Goal: Communication & Community: Answer question/provide support

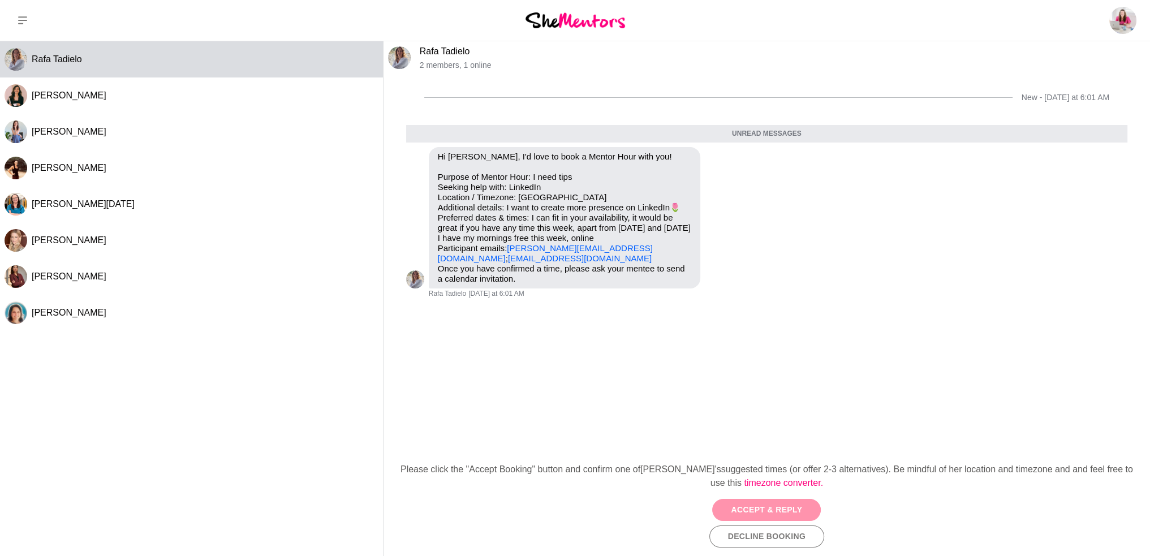
click at [773, 510] on button "Accept & Reply" at bounding box center [766, 510] width 109 height 22
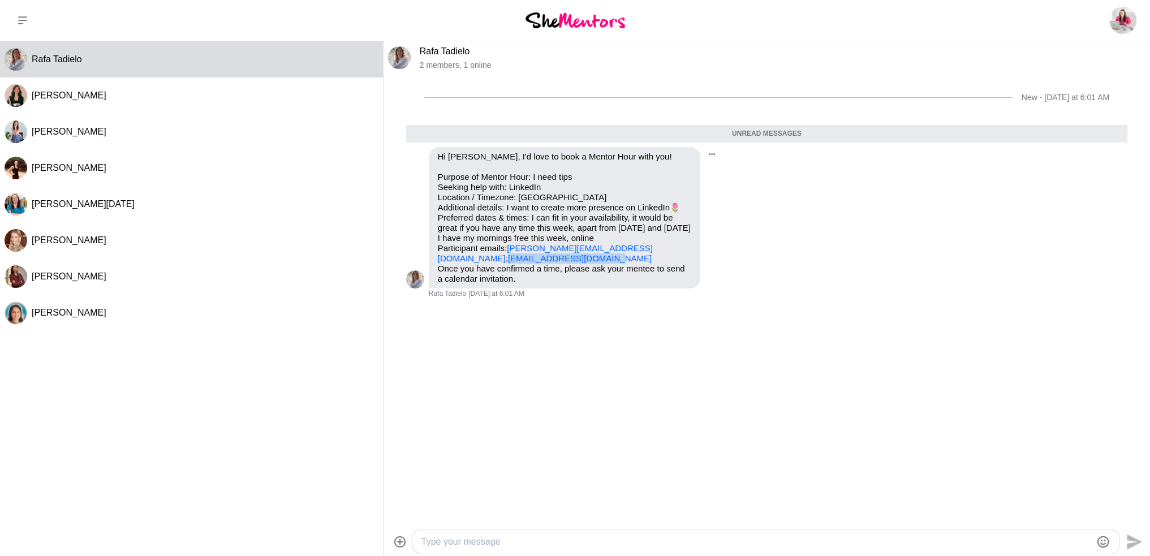
drag, startPoint x: 542, startPoint y: 257, endPoint x: 438, endPoint y: 257, distance: 104.1
click at [438, 257] on p "Purpose of Mentor Hour: I need tips Seeking help with: LinkedIn Location / Time…" at bounding box center [564, 218] width 253 height 92
copy link "[EMAIL_ADDRESS][DOMAIN_NAME]"
click at [444, 48] on link "Rafa Tadielo" at bounding box center [445, 51] width 50 height 10
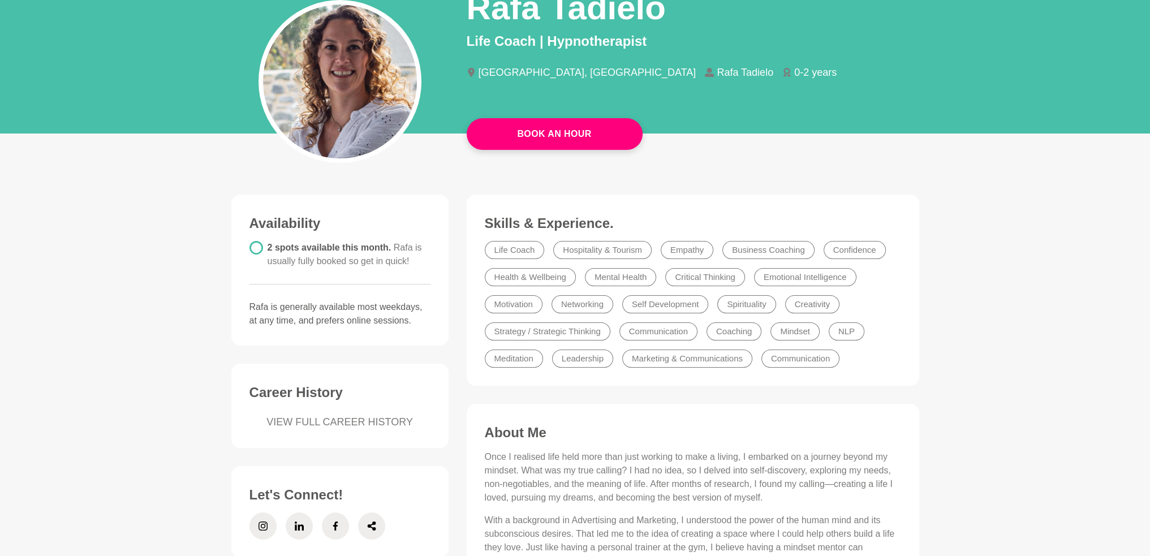
scroll to position [226, 0]
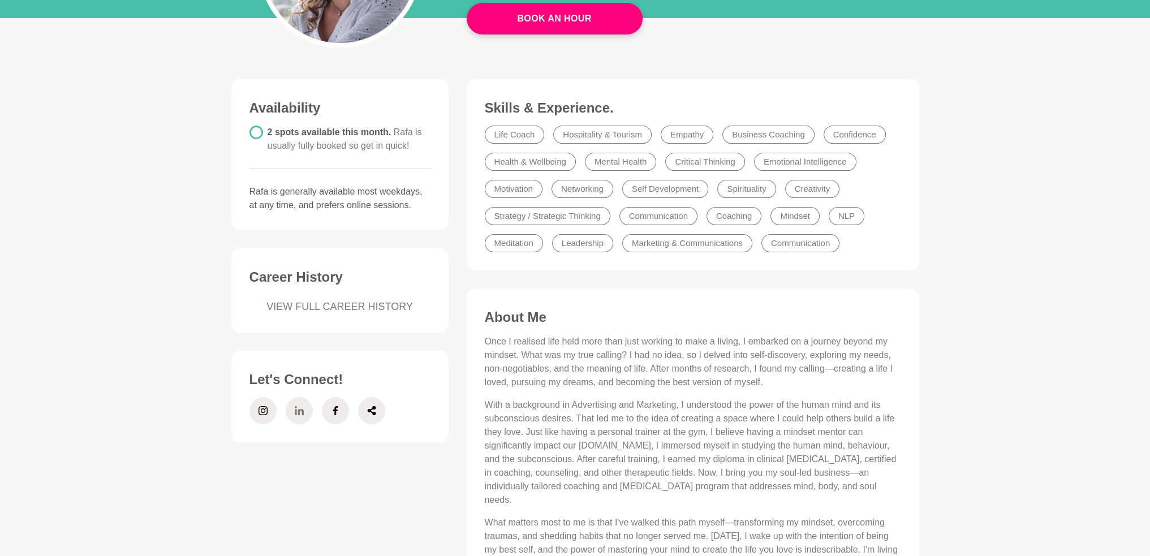
click at [300, 410] on icon at bounding box center [298, 410] width 9 height 9
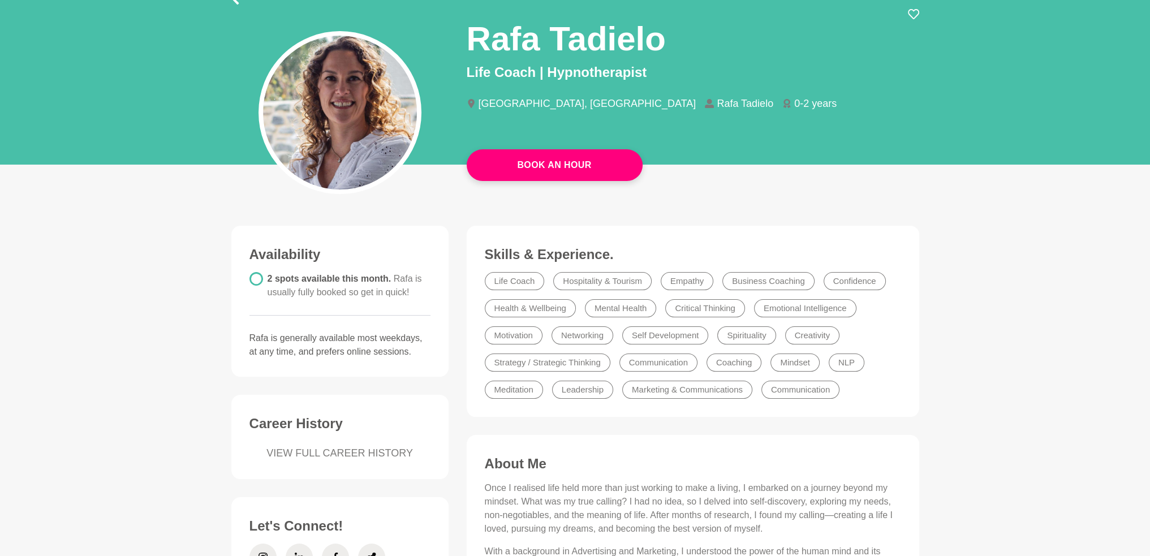
scroll to position [0, 0]
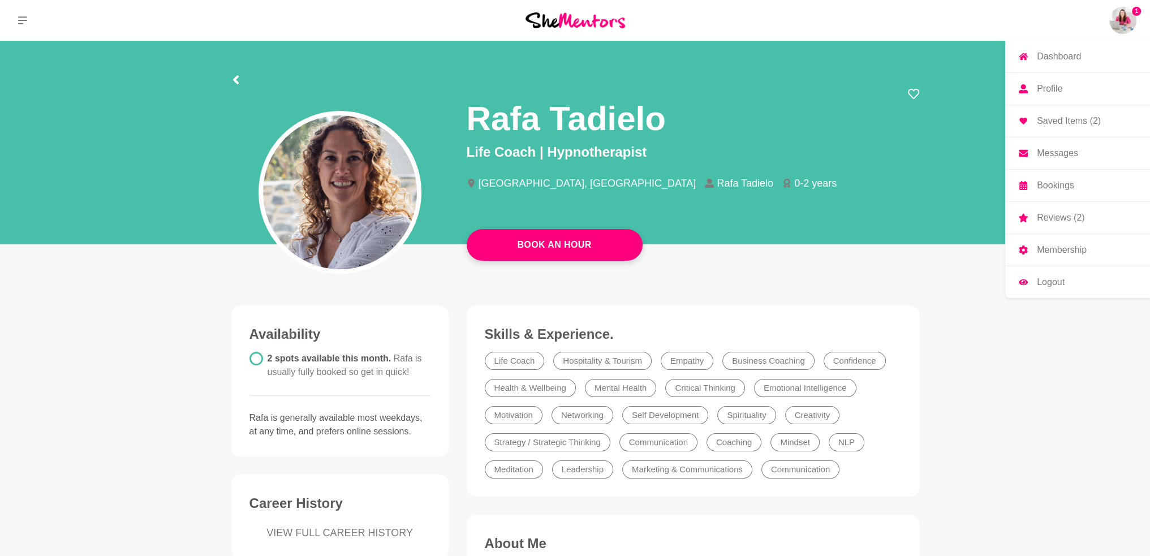
click at [1052, 91] on p "Profile" at bounding box center [1049, 88] width 25 height 9
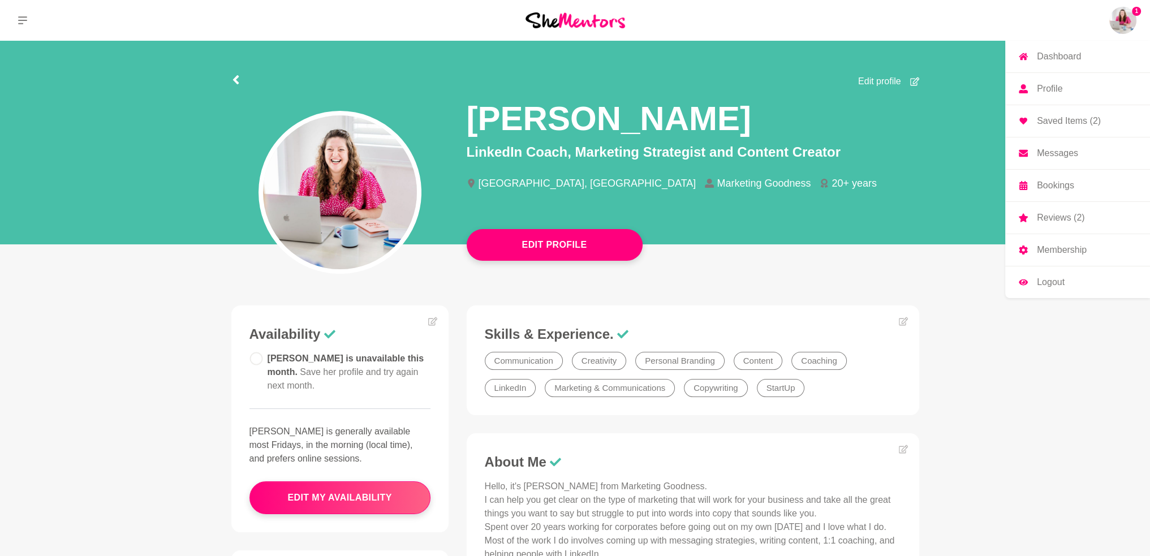
click at [1128, 15] on img at bounding box center [1122, 20] width 27 height 27
click at [1065, 151] on p "Messages" at bounding box center [1057, 153] width 41 height 9
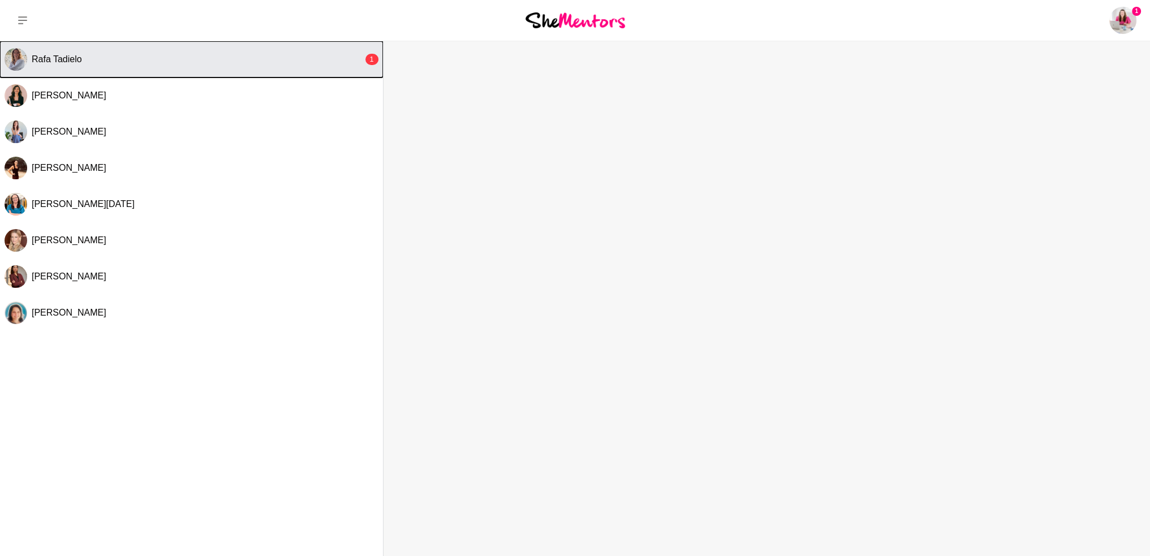
click at [140, 54] on div "Rafa Tadielo" at bounding box center [198, 59] width 332 height 11
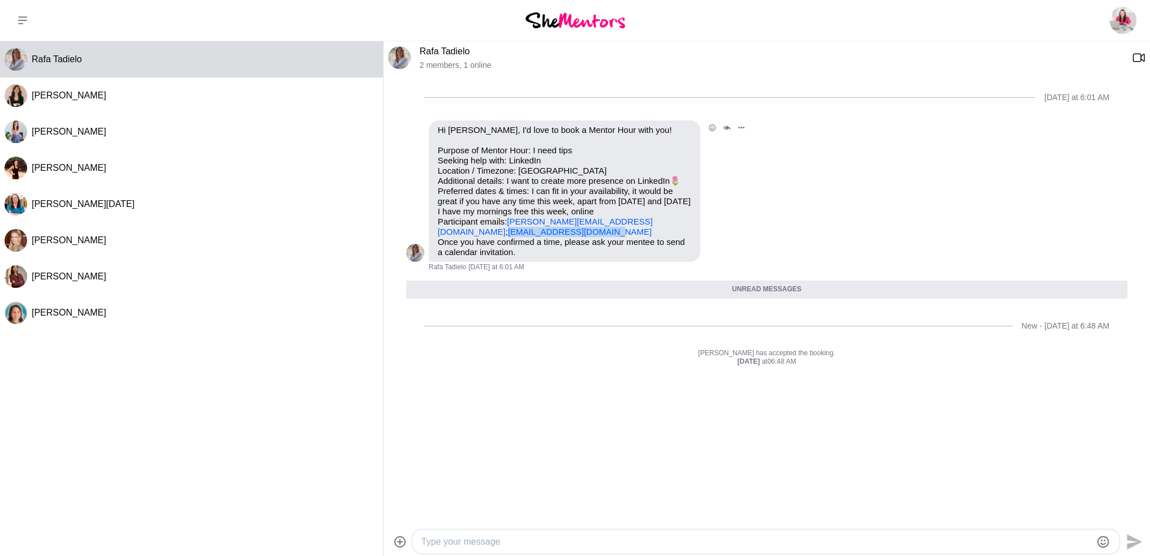
drag, startPoint x: 536, startPoint y: 229, endPoint x: 439, endPoint y: 235, distance: 97.5
click at [439, 235] on p "Purpose of Mentor Hour: I need tips Seeking help with: LinkedIn Location / Time…" at bounding box center [564, 191] width 253 height 92
copy link "[EMAIL_ADDRESS][DOMAIN_NAME]"
click at [763, 212] on div "Reply Pin Mark as unread Flag Mute Hi [PERSON_NAME], I'd love to book a Mentor …" at bounding box center [766, 197] width 721 height 152
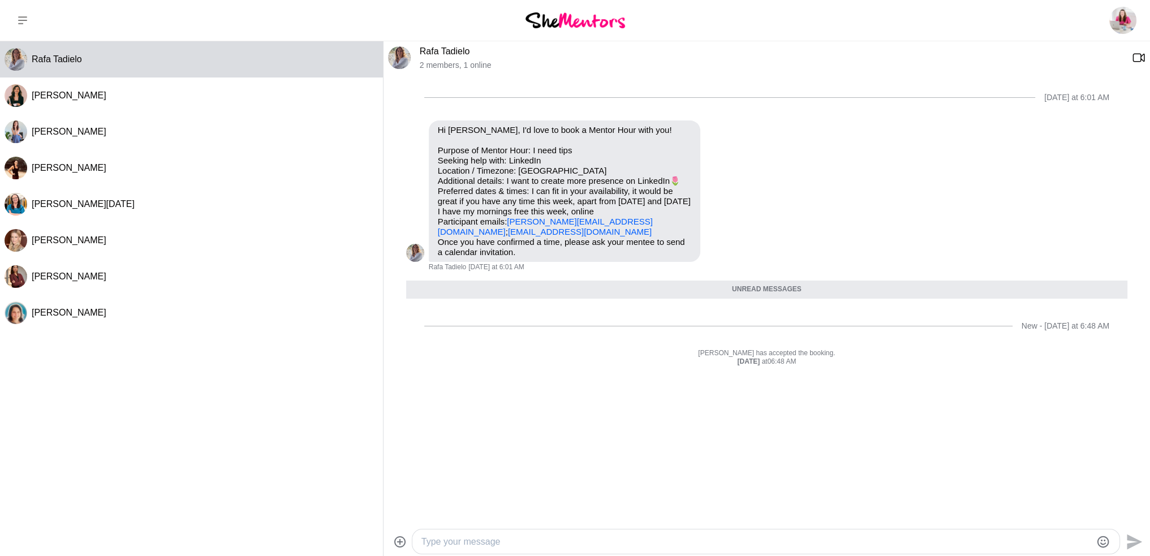
click at [464, 536] on textarea "Type your message" at bounding box center [756, 542] width 670 height 14
type textarea "Morning - have just popped an invite in for [DATE] morning, see you there."
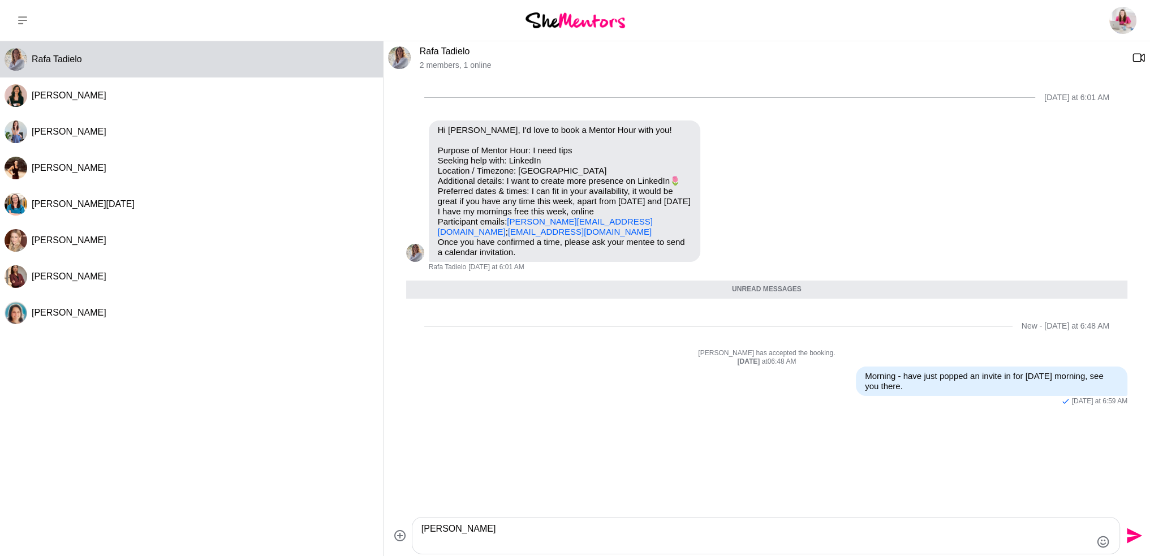
type textarea "[PERSON_NAME]"
click at [1128, 534] on icon "Send" at bounding box center [1134, 535] width 15 height 15
